Goal: Task Accomplishment & Management: Complete application form

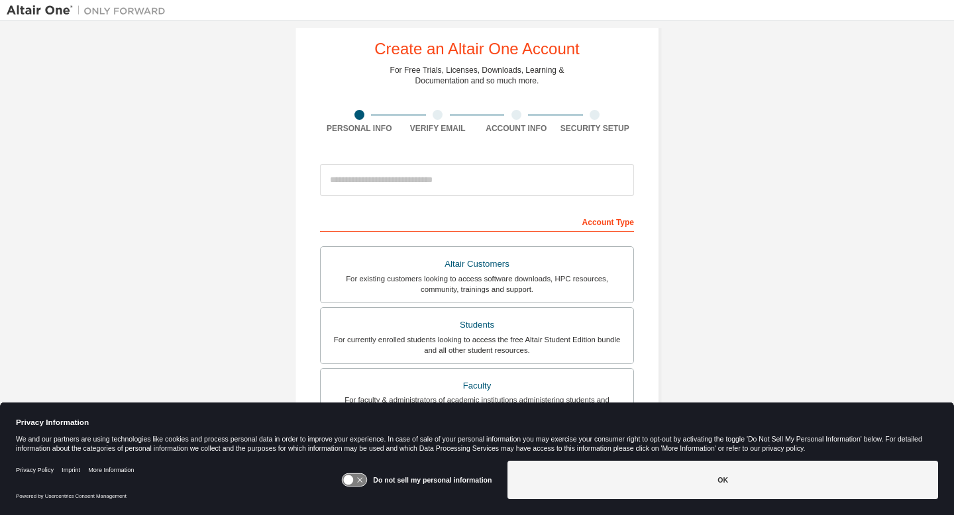
scroll to position [32, 0]
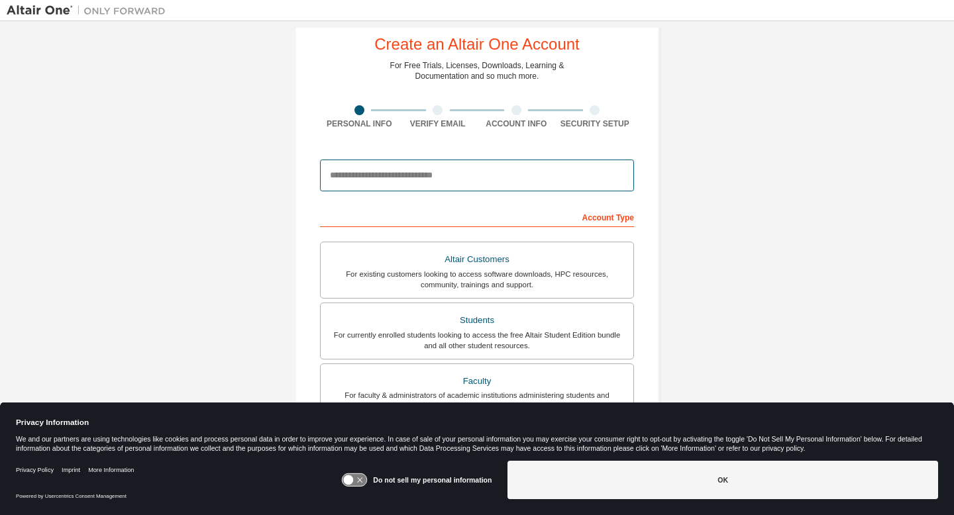
click at [390, 179] on input "email" at bounding box center [477, 176] width 314 height 32
type input "**********"
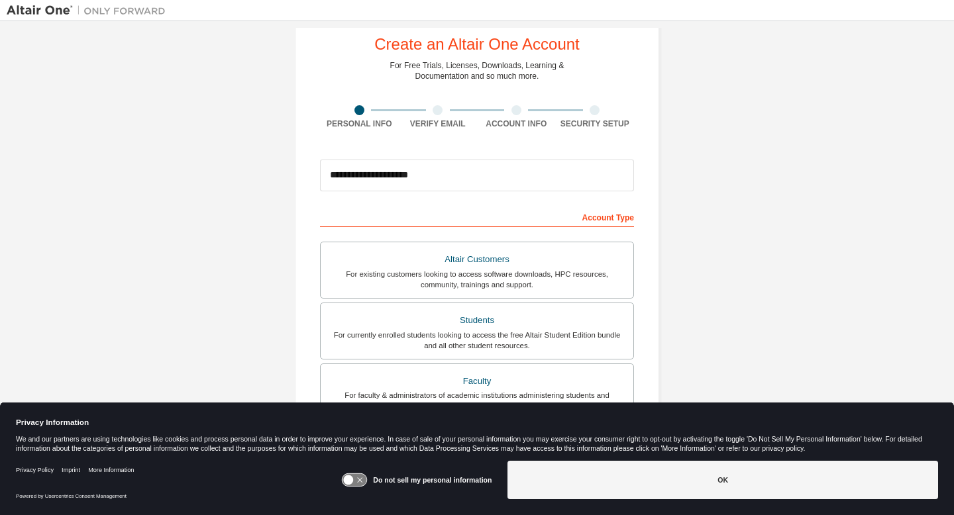
type input "*****"
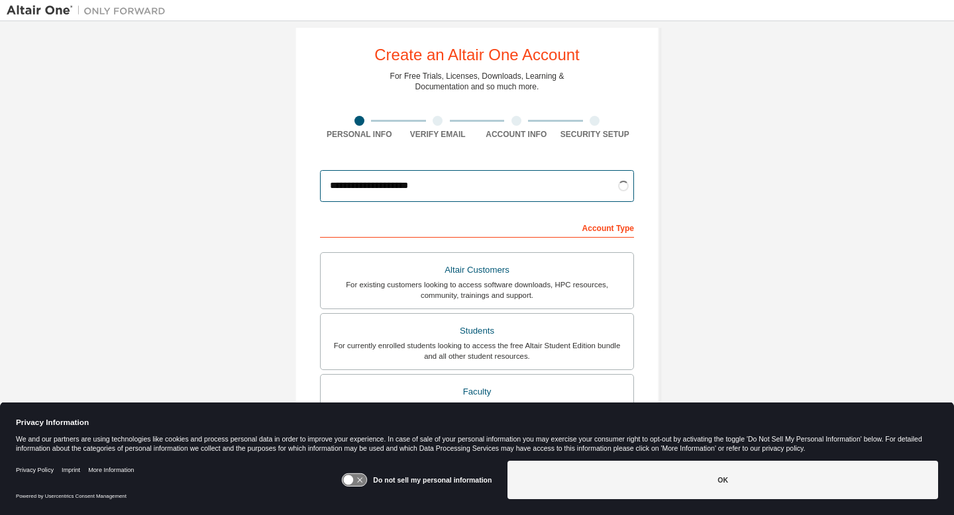
scroll to position [19, 0]
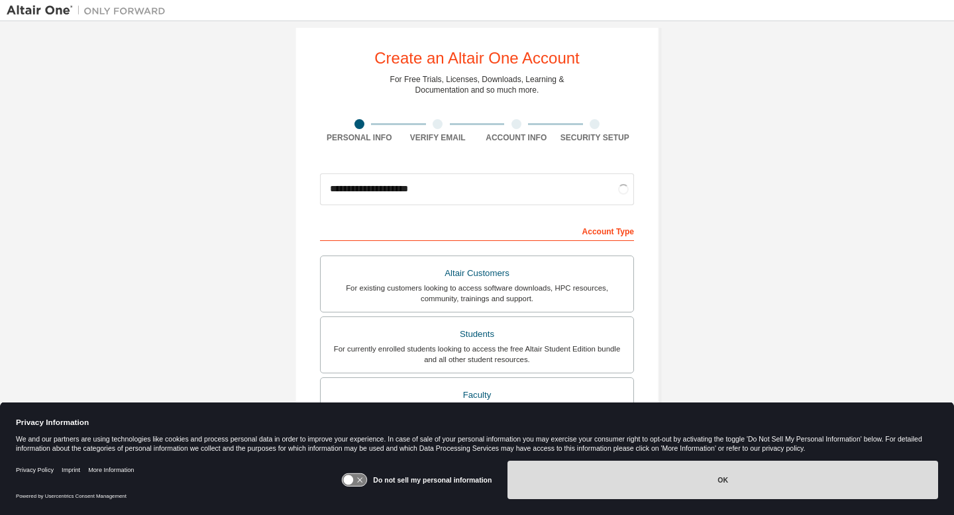
click at [731, 488] on button "OK" at bounding box center [723, 480] width 431 height 38
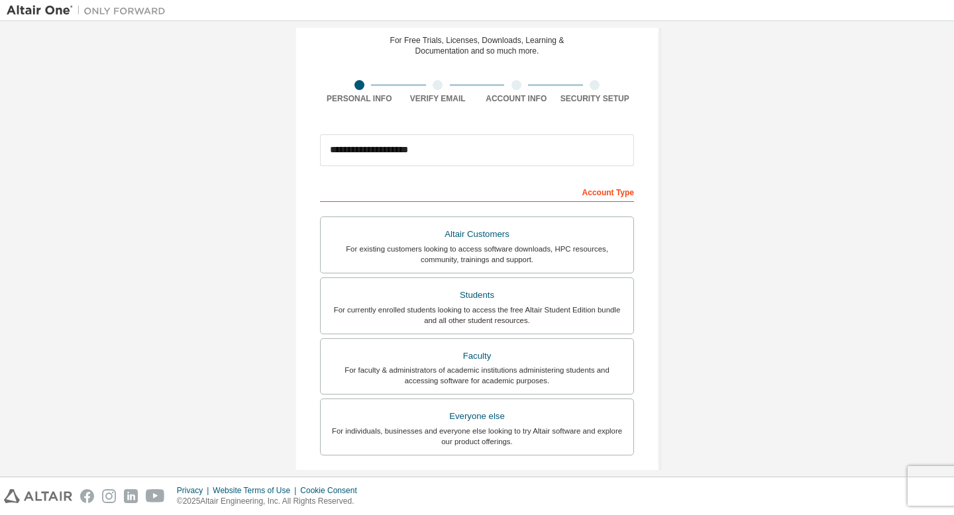
scroll to position [64, 0]
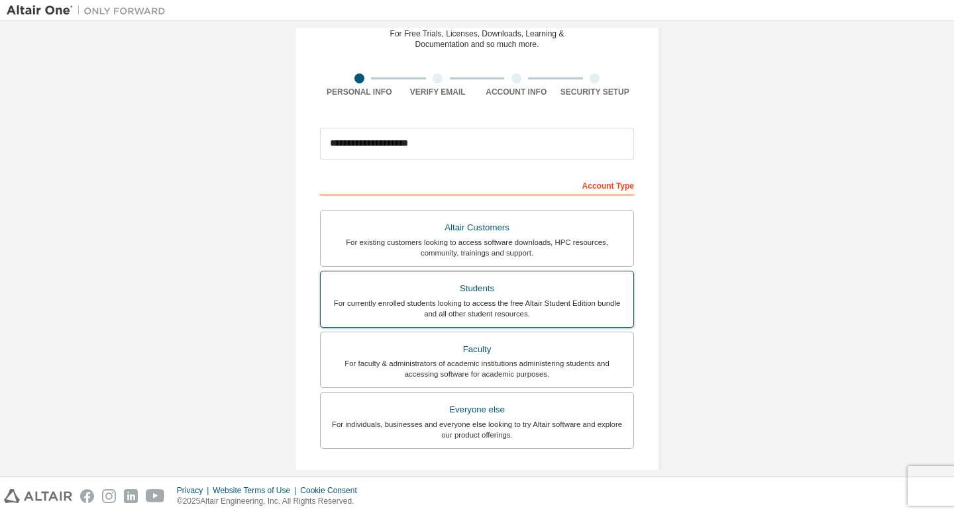
click at [580, 312] on div "For currently enrolled students looking to access the free Altair Student Editi…" at bounding box center [477, 308] width 297 height 21
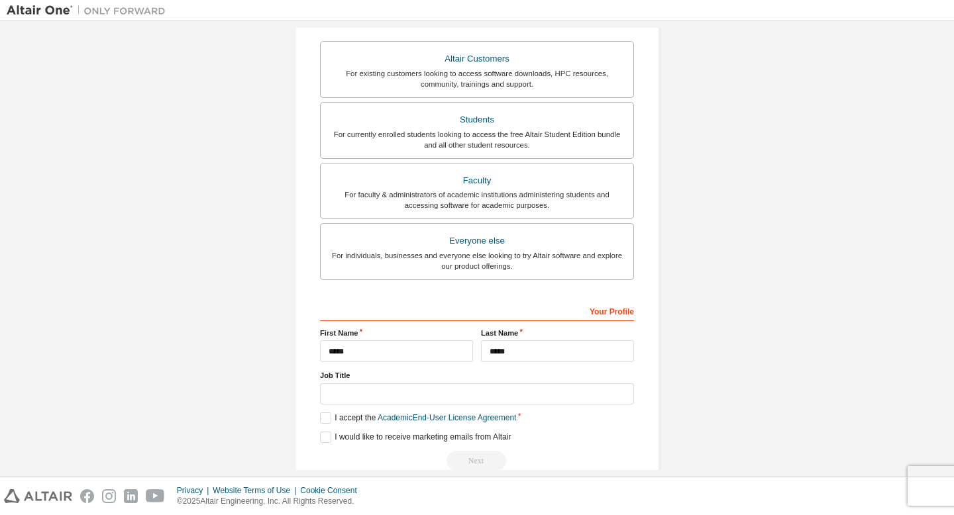
scroll to position [259, 0]
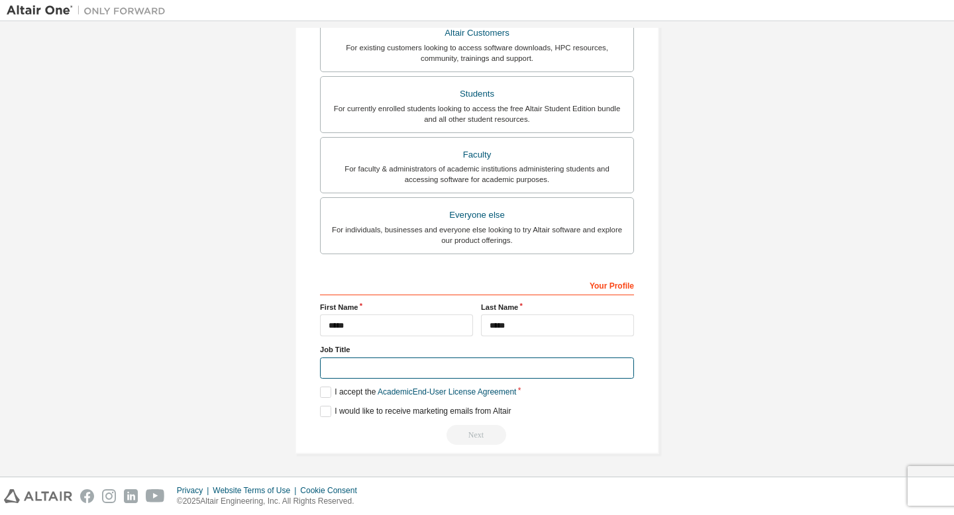
click at [476, 368] on input "text" at bounding box center [477, 369] width 314 height 22
click at [321, 392] on label "I accept the Academic End-User License Agreement" at bounding box center [418, 392] width 196 height 11
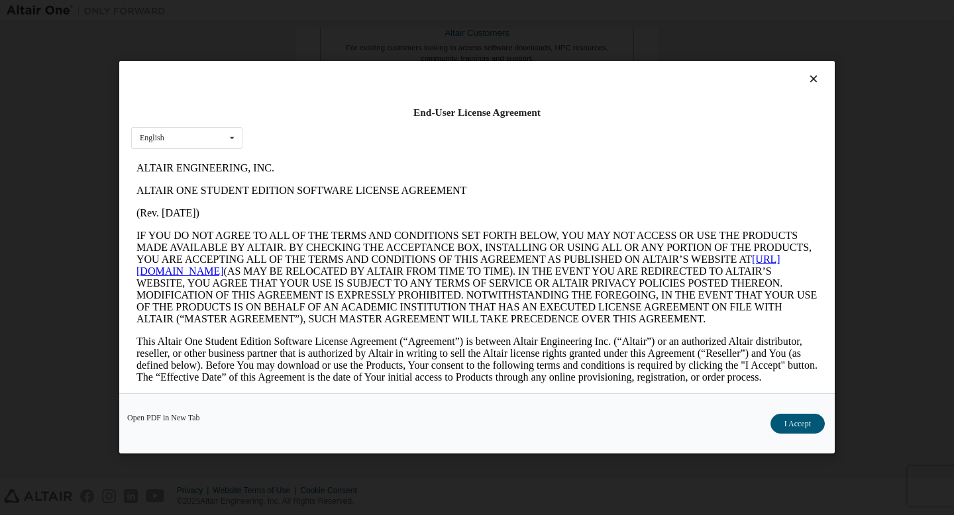
scroll to position [0, 0]
click at [806, 425] on button "I Accept" at bounding box center [798, 425] width 54 height 20
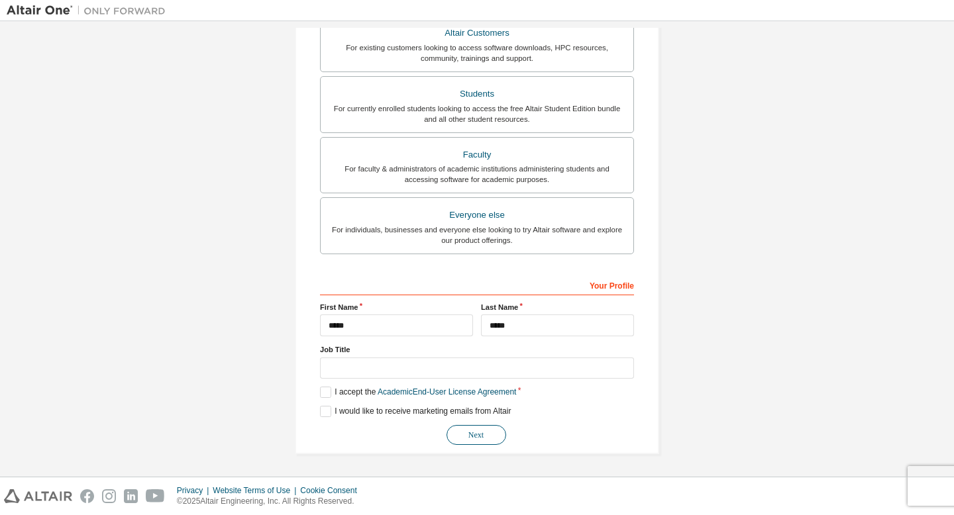
click at [486, 433] on button "Next" at bounding box center [477, 435] width 60 height 20
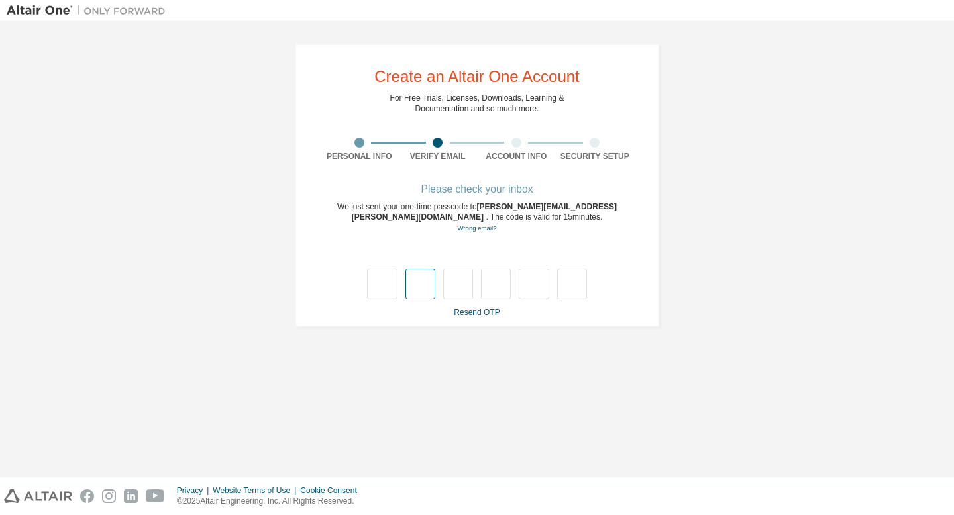
type input "*"
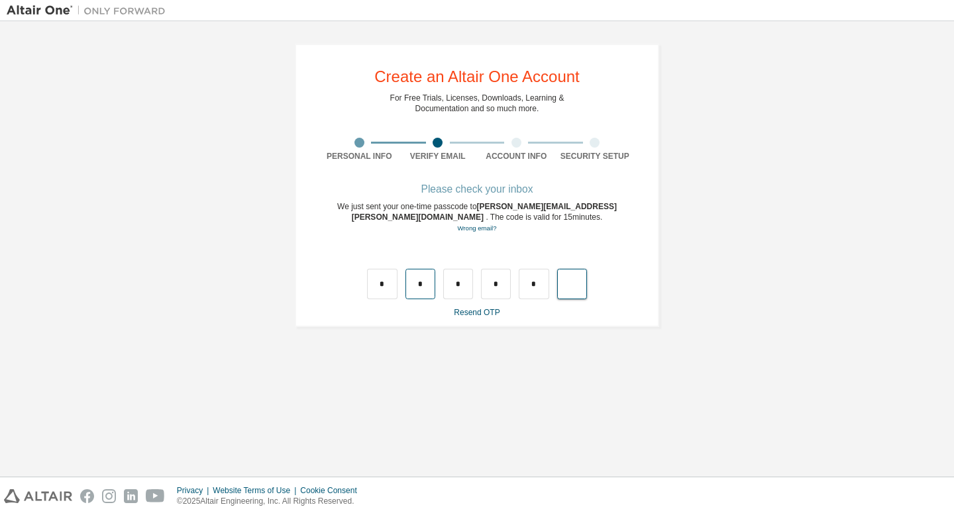
type input "*"
